Goal: Find specific page/section: Find specific page/section

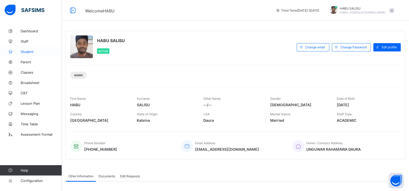
click at [31, 52] on span "Student" at bounding box center [41, 52] width 41 height 4
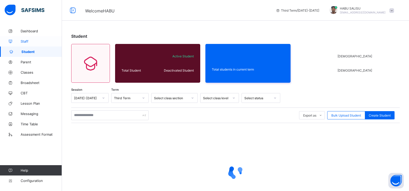
click at [31, 41] on span "Staff" at bounding box center [41, 41] width 41 height 4
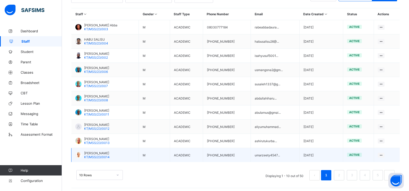
scroll to position [122, 0]
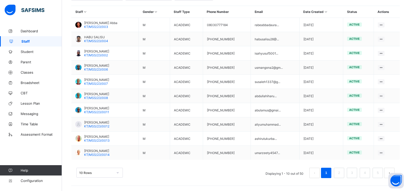
click at [394, 169] on button "next page" at bounding box center [389, 172] width 10 height 10
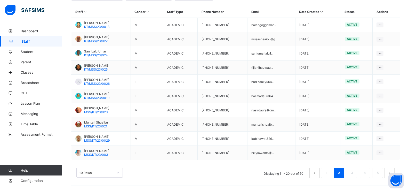
click at [394, 169] on button "next page" at bounding box center [389, 172] width 10 height 10
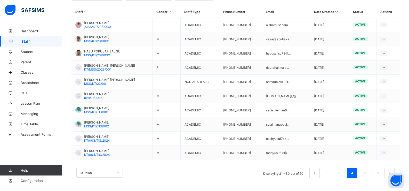
click at [394, 169] on button "next page" at bounding box center [389, 172] width 10 height 10
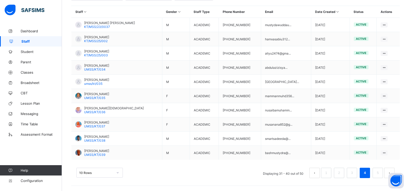
click at [394, 169] on button "next page" at bounding box center [389, 172] width 10 height 10
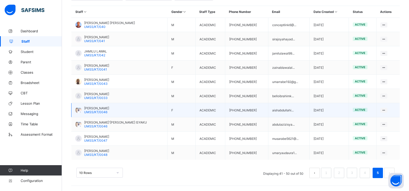
click at [99, 111] on span "UMSS/KT/0046" at bounding box center [95, 112] width 23 height 4
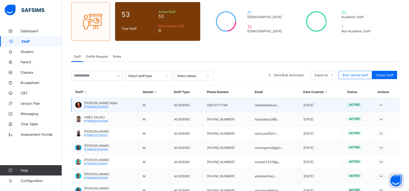
scroll to position [52, 0]
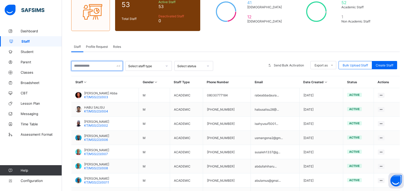
click at [101, 64] on input "text" at bounding box center [97, 66] width 52 height 10
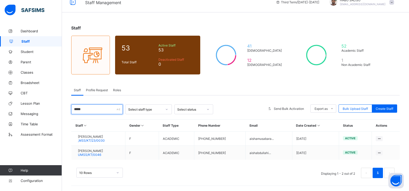
scroll to position [8, 0]
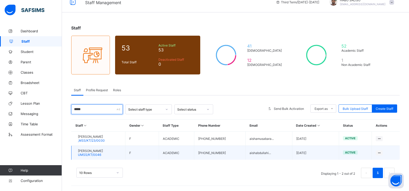
type input "*****"
click at [75, 152] on div at bounding box center [75, 152] width 0 height 0
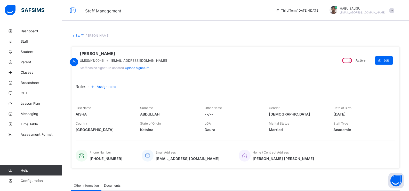
click at [76, 60] on div at bounding box center [76, 60] width 0 height 0
click at [76, 60] on icon at bounding box center [74, 62] width 4 height 4
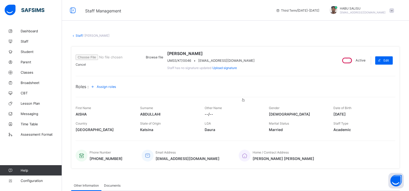
click at [144, 54] on div at bounding box center [119, 54] width 87 height 0
click at [126, 59] on span "Browse file" at bounding box center [119, 57] width 87 height 4
